Goal: Register for event/course

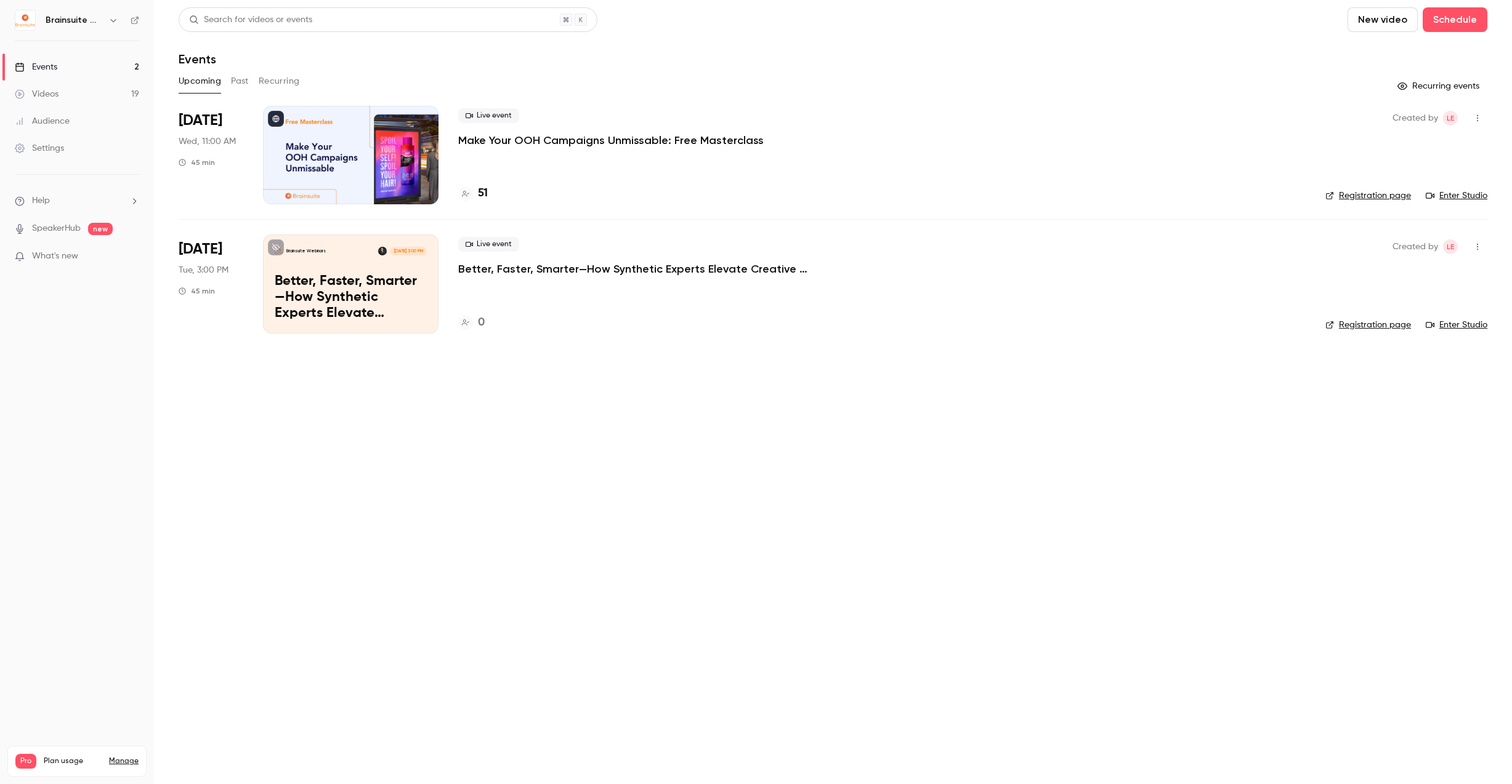
click at [589, 137] on p "Make Your OOH Campaigns Unmissable: Free Masterclass" at bounding box center [611, 140] width 305 height 15
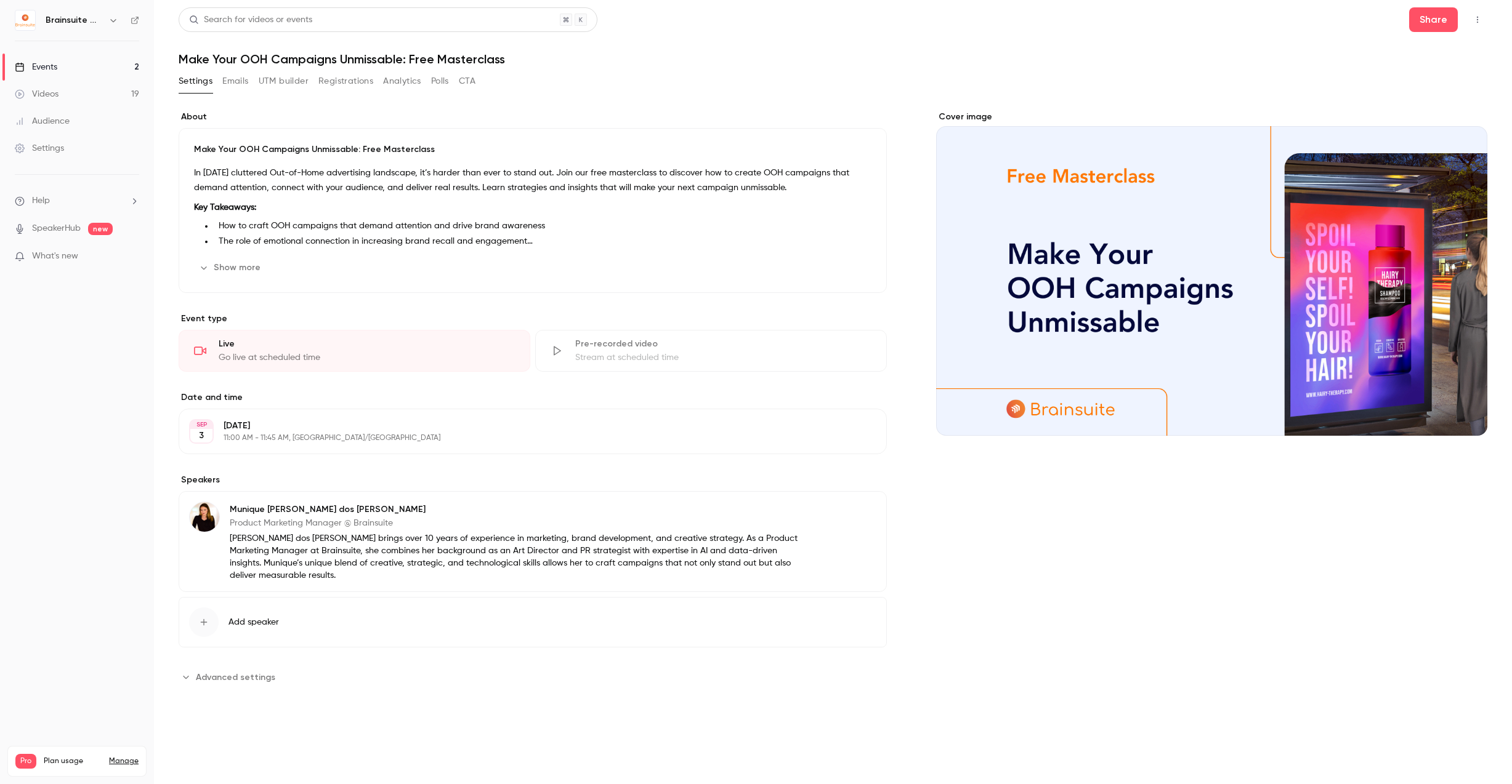
click at [1470, 18] on button "button" at bounding box center [1477, 20] width 20 height 20
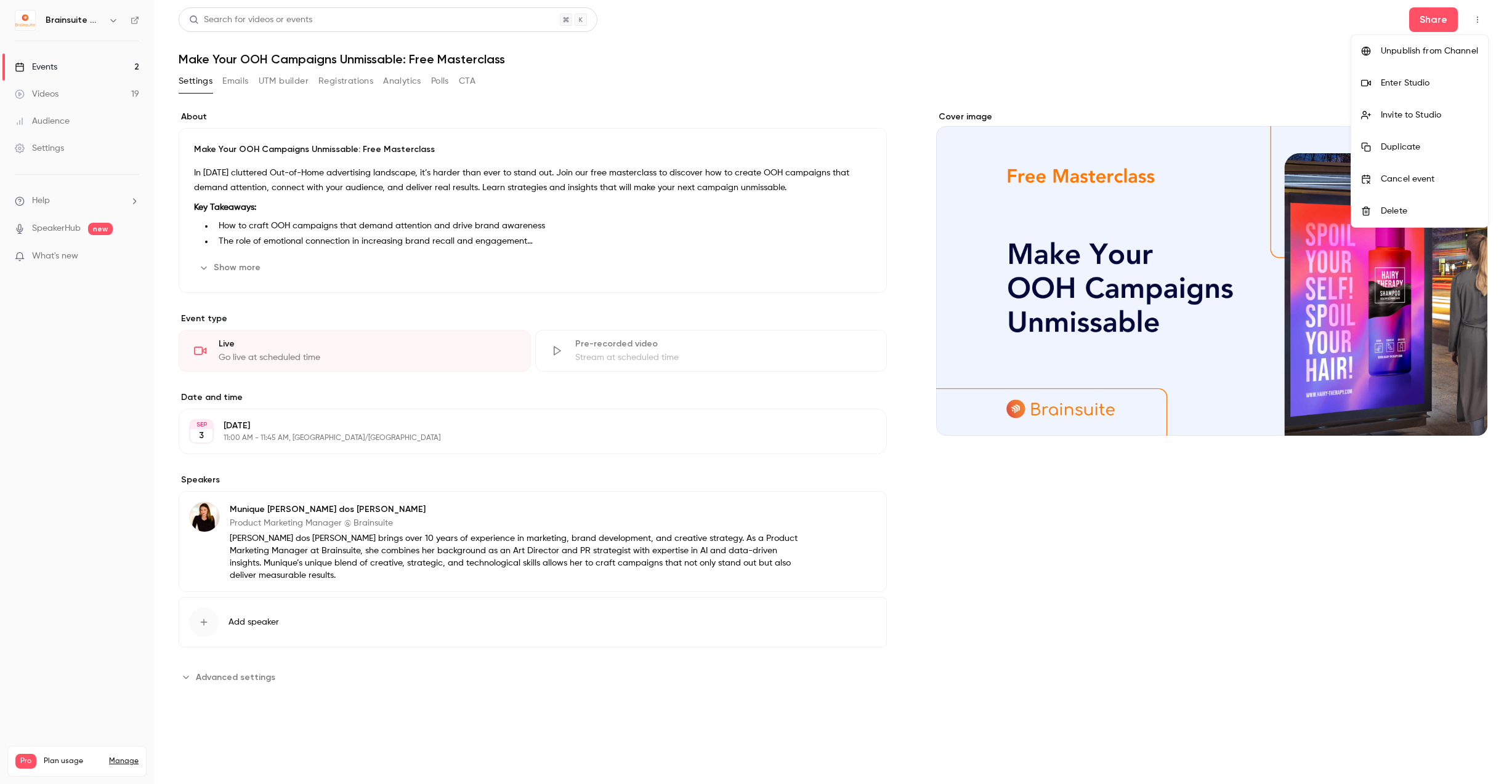
click at [1424, 84] on div "Enter Studio" at bounding box center [1430, 82] width 97 height 12
